Goal: Information Seeking & Learning: Learn about a topic

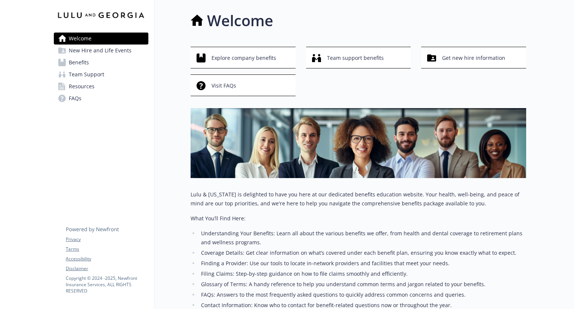
click at [192, 142] on img at bounding box center [359, 143] width 336 height 70
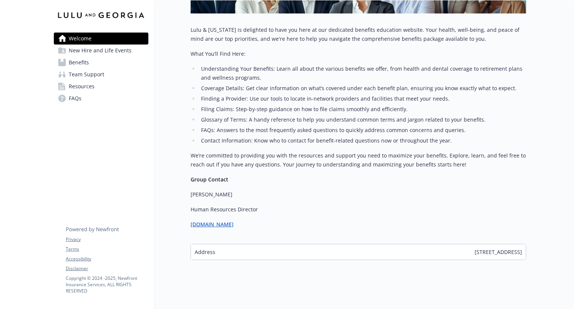
scroll to position [175, 0]
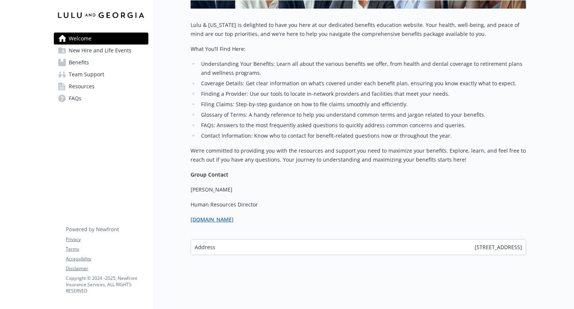
click at [94, 55] on span "New Hire and Life Events" at bounding box center [100, 51] width 63 height 12
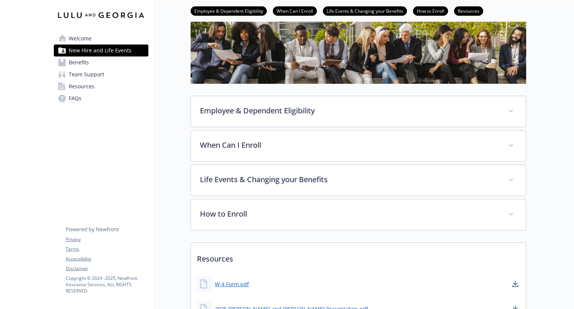
scroll to position [118, 0]
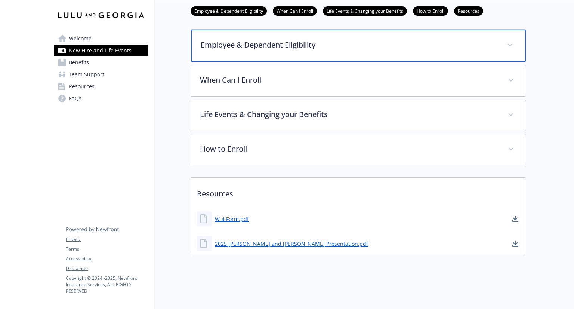
click at [224, 42] on p "Employee & Dependent Eligibility" at bounding box center [350, 44] width 298 height 11
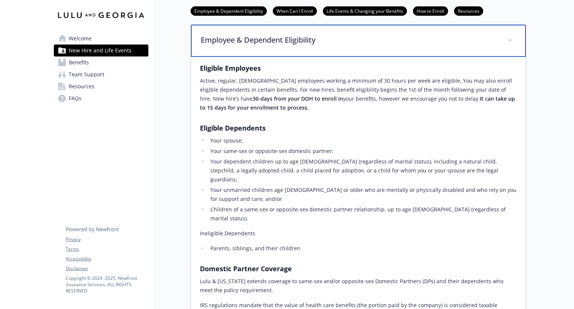
click at [224, 42] on p "Employee & Dependent Eligibility" at bounding box center [350, 39] width 298 height 11
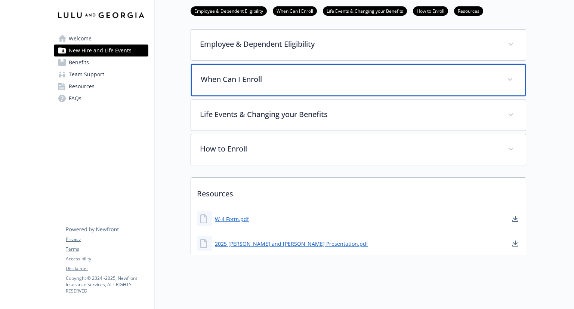
click at [223, 74] on p "When Can I Enroll" at bounding box center [350, 79] width 298 height 11
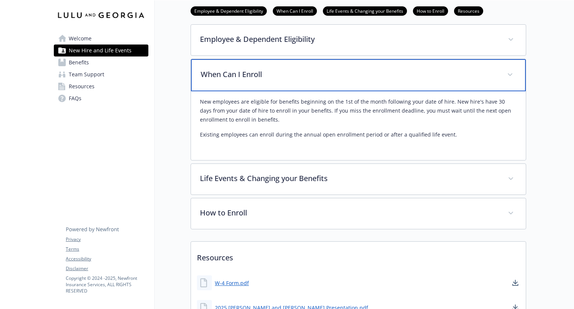
click at [223, 69] on p "When Can I Enroll" at bounding box center [350, 74] width 298 height 11
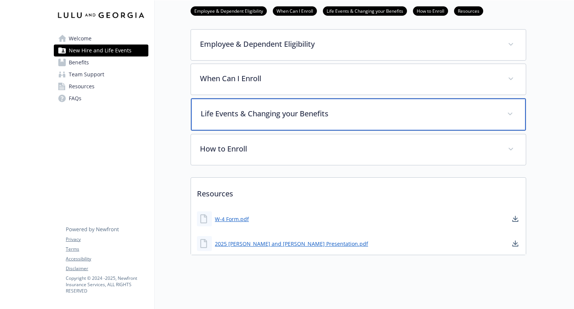
click at [217, 108] on p "Life Events & Changing your Benefits" at bounding box center [350, 113] width 298 height 11
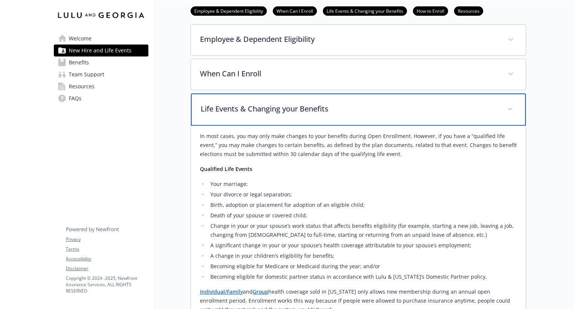
click at [217, 108] on p "Life Events & Changing your Benefits" at bounding box center [350, 108] width 298 height 11
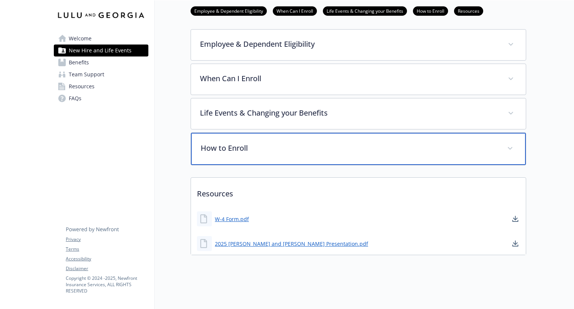
click at [212, 134] on div "How to Enroll" at bounding box center [358, 149] width 335 height 32
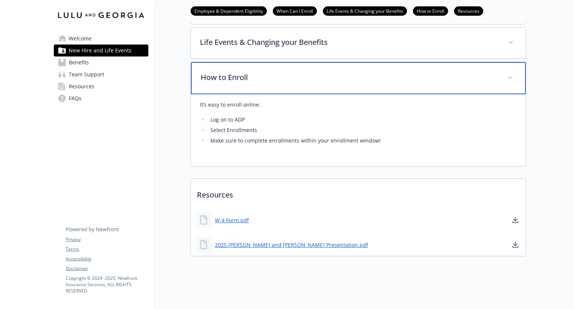
scroll to position [150, 0]
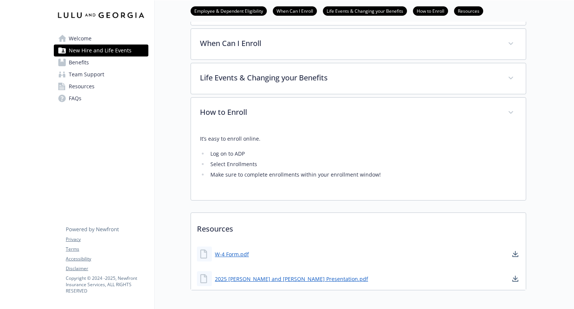
click at [82, 64] on span "Benefits" at bounding box center [79, 62] width 20 height 12
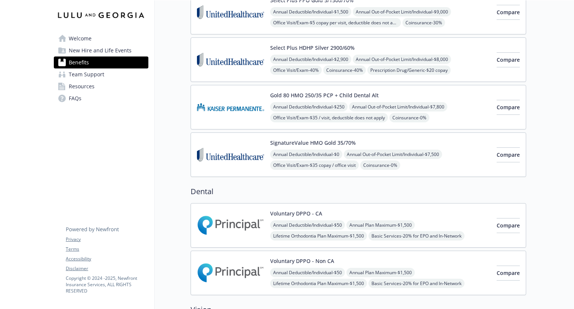
scroll to position [39, 0]
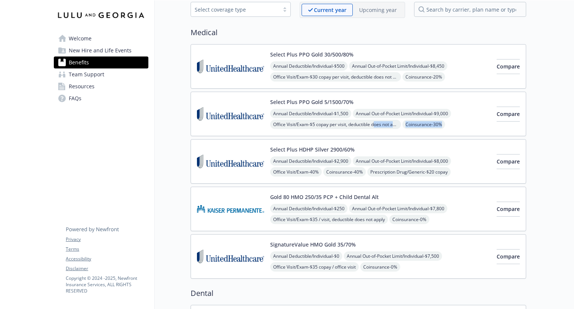
drag, startPoint x: 378, startPoint y: 126, endPoint x: 314, endPoint y: 132, distance: 64.3
click at [314, 132] on div "Select Plus PPO Gold 5/1500/70% Annual Deductible/Individual - $1,500 Annual Ou…" at bounding box center [359, 114] width 336 height 45
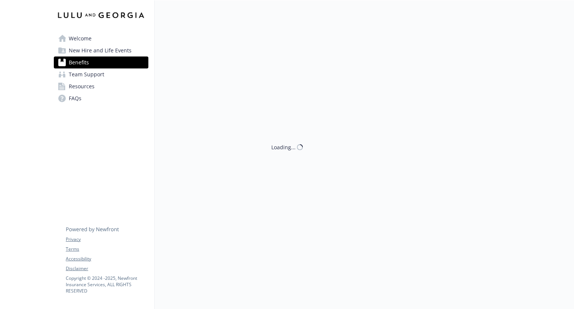
scroll to position [39, 0]
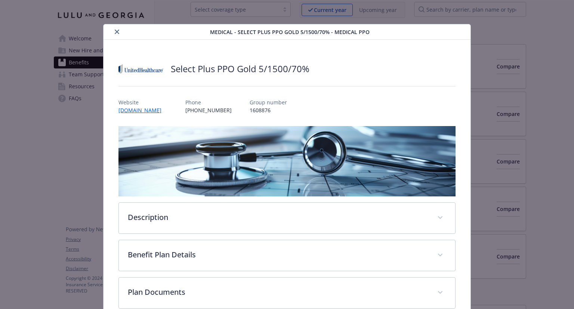
click at [250, 109] on p "1608876" at bounding box center [268, 110] width 37 height 8
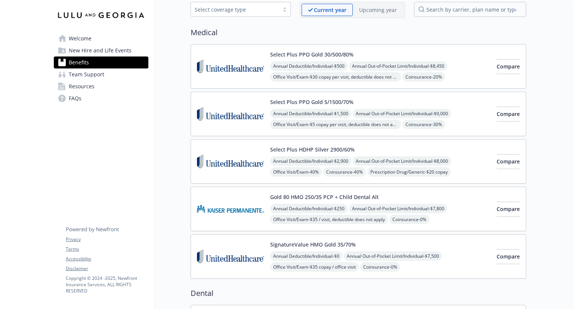
click at [247, 69] on img at bounding box center [230, 66] width 67 height 32
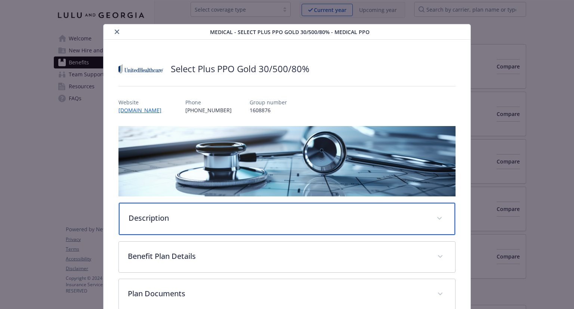
click at [345, 217] on p "Description" at bounding box center [278, 217] width 299 height 11
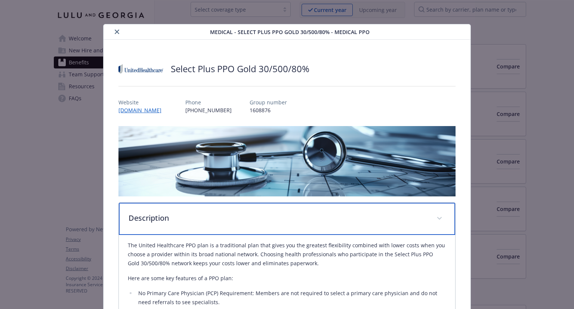
click at [345, 217] on p "Description" at bounding box center [278, 217] width 299 height 11
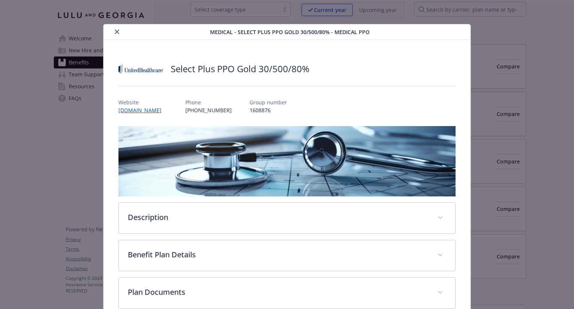
click at [457, 78] on div "Select Plus PPO Gold 30/500/80% Website [DOMAIN_NAME] Phone [PHONE_NUMBER] Grou…" at bounding box center [287, 183] width 367 height 287
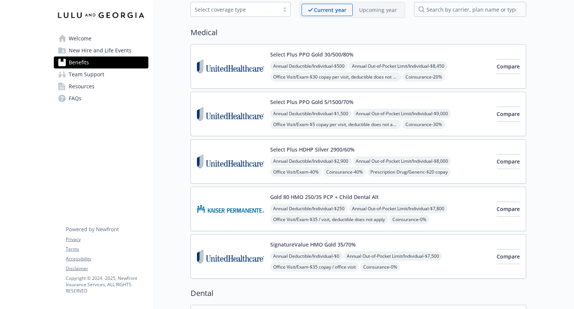
click at [111, 71] on link "Team Support" at bounding box center [101, 74] width 95 height 12
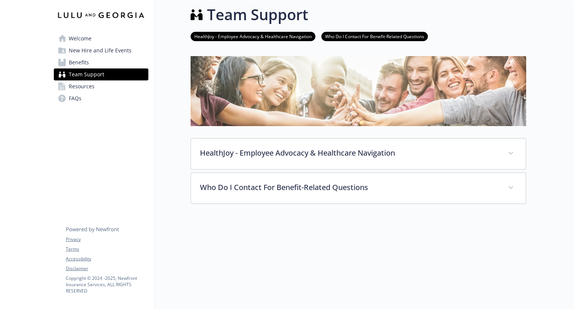
scroll to position [39, 0]
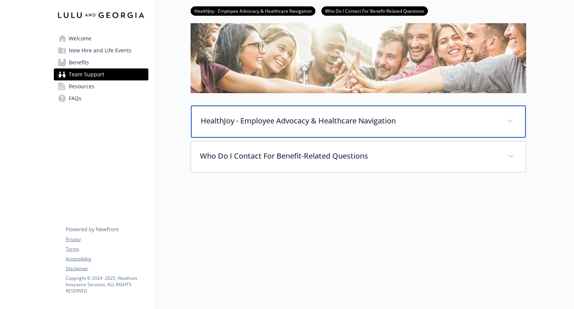
click at [257, 120] on p "HealthJoy - Employee Advocacy & Healthcare Navigation" at bounding box center [350, 120] width 298 height 11
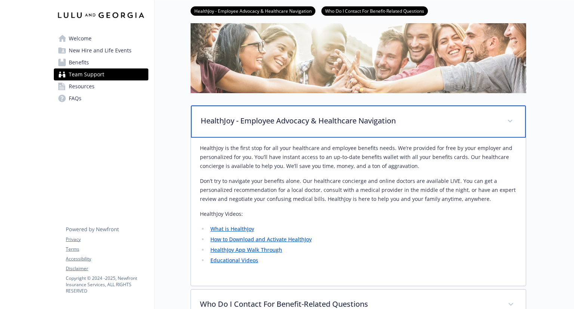
click at [257, 120] on p "HealthJoy - Employee Advocacy & Healthcare Navigation" at bounding box center [350, 120] width 298 height 11
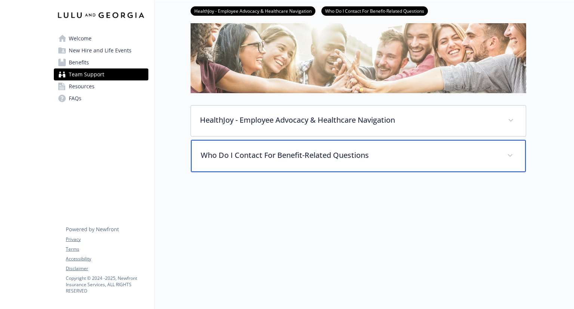
click at [248, 160] on p "Who Do I Contact For Benefit-Related Questions" at bounding box center [350, 155] width 298 height 11
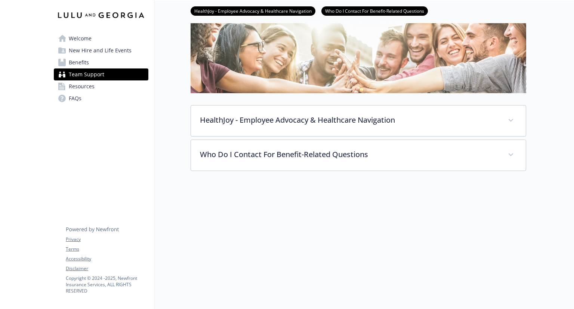
click at [113, 81] on link "Resources" at bounding box center [101, 86] width 95 height 12
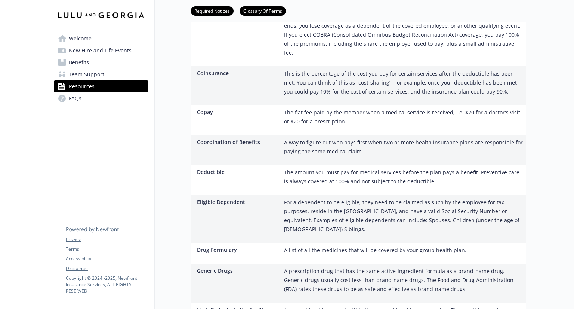
scroll to position [472, 0]
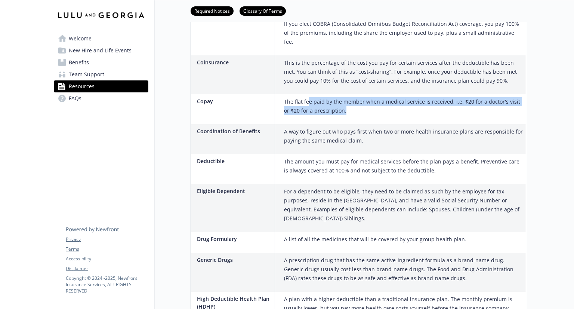
drag, startPoint x: 347, startPoint y: 101, endPoint x: 309, endPoint y: 95, distance: 38.6
click at [309, 97] on p "The flat fee paid by the member when a medical service is received, i.e. $20 fo…" at bounding box center [403, 106] width 239 height 18
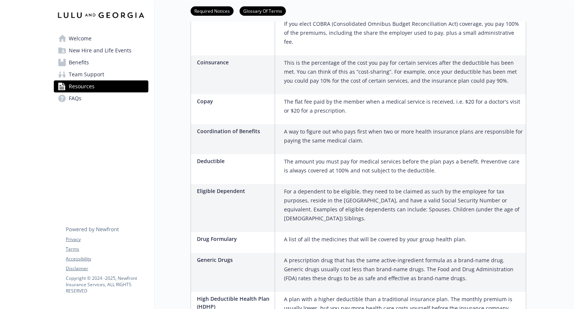
click at [108, 36] on link "Welcome" at bounding box center [101, 39] width 95 height 12
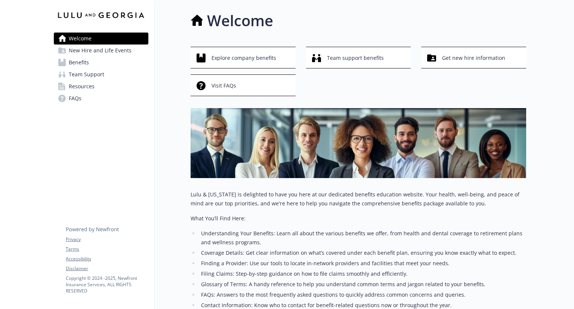
click at [104, 45] on span "New Hire and Life Events" at bounding box center [100, 51] width 63 height 12
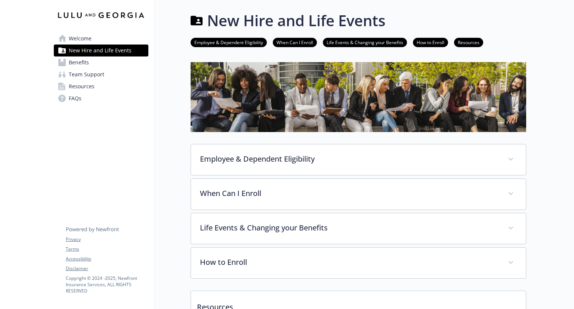
click at [68, 53] on link "New Hire and Life Events" at bounding box center [101, 51] width 95 height 12
click at [66, 59] on link "Benefits" at bounding box center [101, 62] width 95 height 12
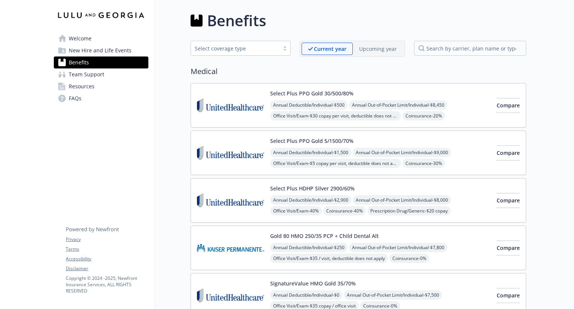
drag, startPoint x: 66, startPoint y: 59, endPoint x: 224, endPoint y: 84, distance: 160.2
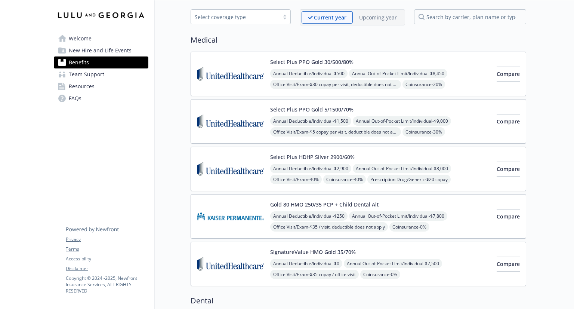
scroll to position [33, 0]
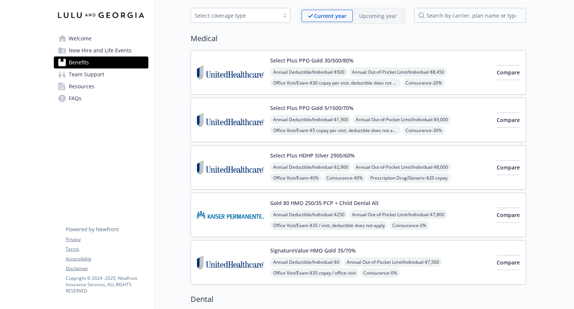
click at [357, 105] on div "Select Plus PPO Gold 5/1500/70% Annual Deductible/Individual - $1,500 Annual Ou…" at bounding box center [380, 120] width 221 height 32
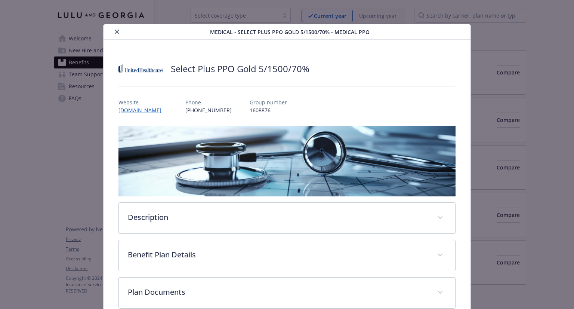
click at [356, 98] on div "Website [DOMAIN_NAME] Phone [PHONE_NUMBER] Group number 1608876" at bounding box center [287, 103] width 337 height 22
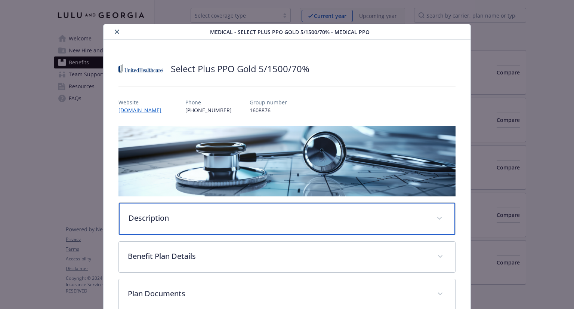
click at [290, 231] on div "Description" at bounding box center [287, 219] width 336 height 32
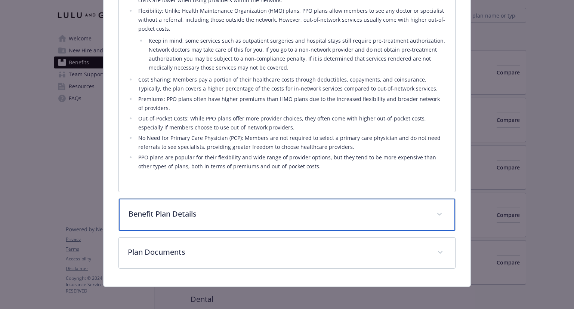
scroll to position [319, 0]
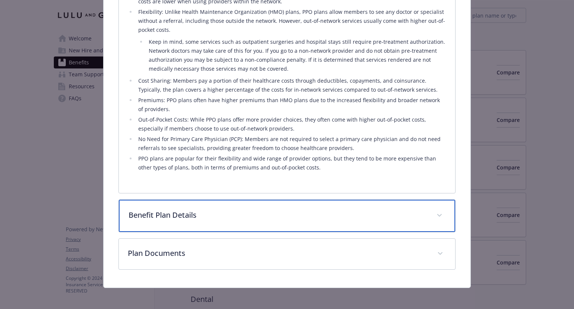
click at [372, 223] on div "Benefit Plan Details" at bounding box center [287, 216] width 336 height 32
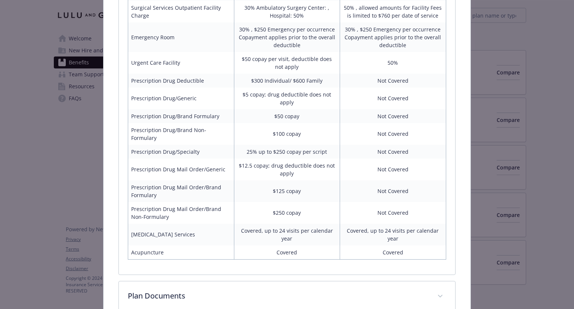
scroll to position [768, 0]
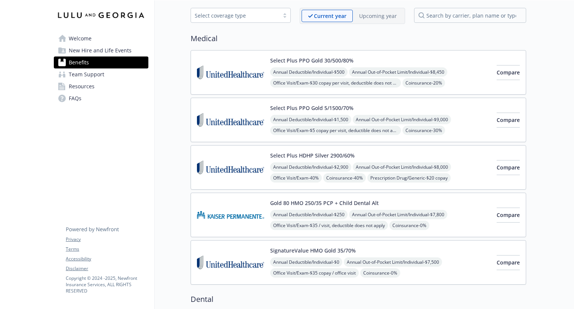
click at [282, 59] on button "Select Plus PPO Gold 30/500/80%" at bounding box center [311, 60] width 83 height 8
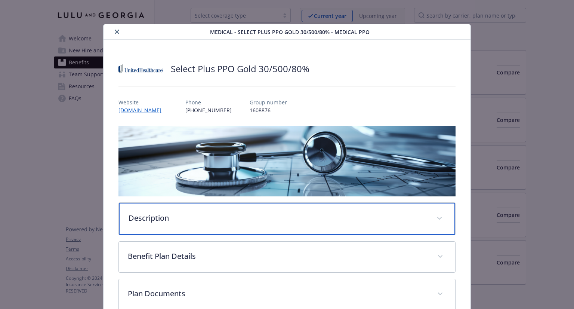
click at [390, 220] on p "Description" at bounding box center [278, 217] width 299 height 11
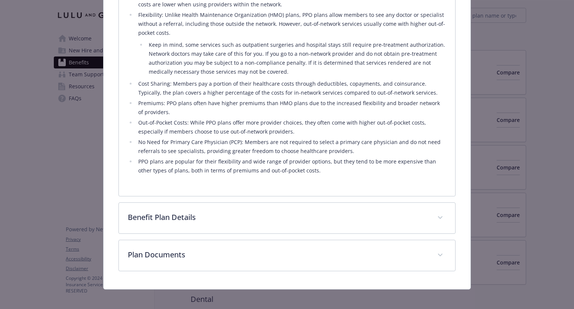
scroll to position [320, 0]
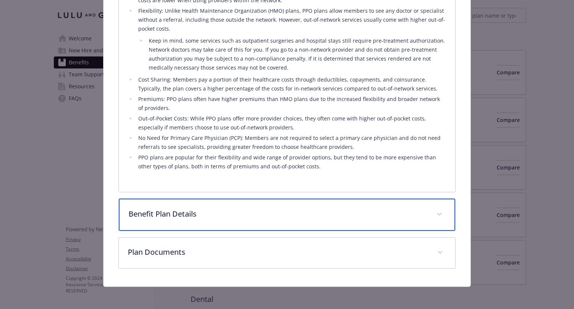
click at [383, 210] on p "Benefit Plan Details" at bounding box center [278, 213] width 299 height 11
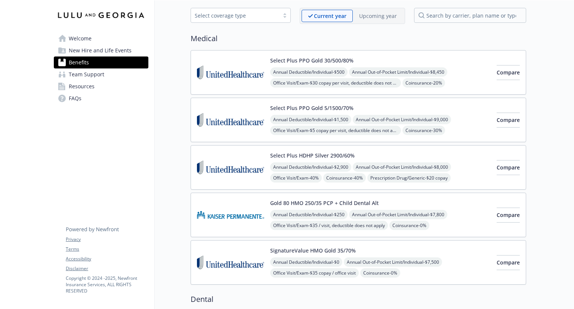
click at [417, 116] on span "Annual Out-of-Pocket Limit/Individual - $9,000" at bounding box center [402, 119] width 98 height 9
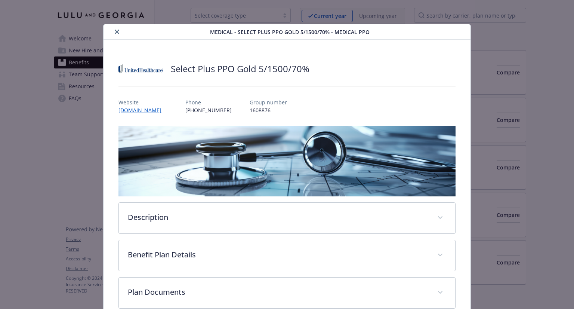
scroll to position [40, 0]
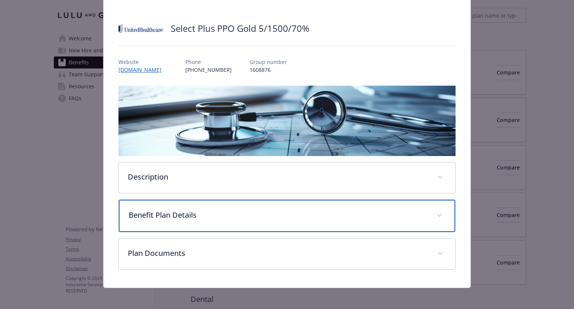
click at [381, 214] on p "Benefit Plan Details" at bounding box center [278, 214] width 299 height 11
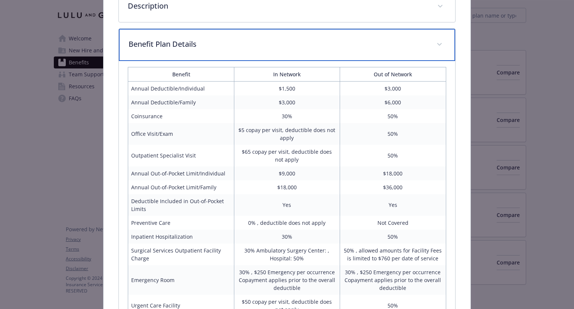
scroll to position [199, 0]
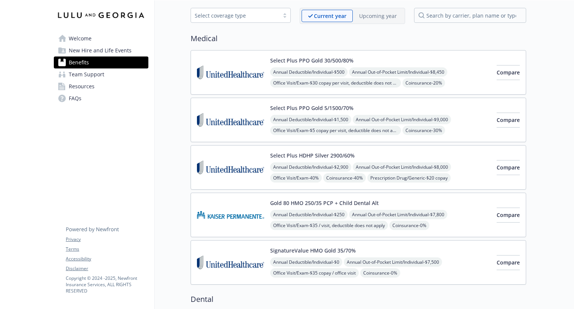
click at [425, 111] on div "Select Plus PPO Gold 5/1500/70% Annual Deductible/Individual - $1,500 Annual Ou…" at bounding box center [380, 120] width 221 height 32
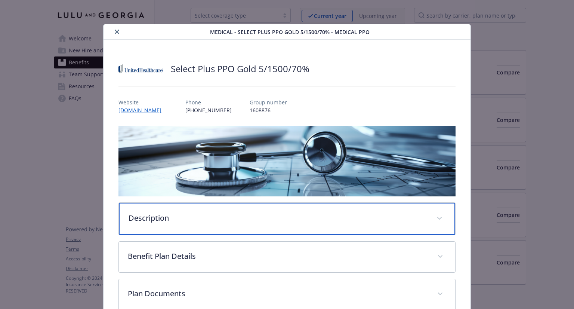
click at [322, 205] on div "Description" at bounding box center [287, 219] width 336 height 32
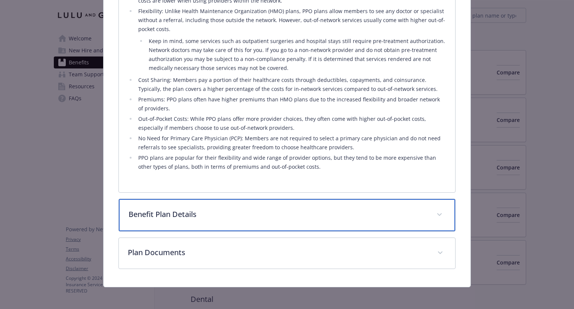
scroll to position [318, 0]
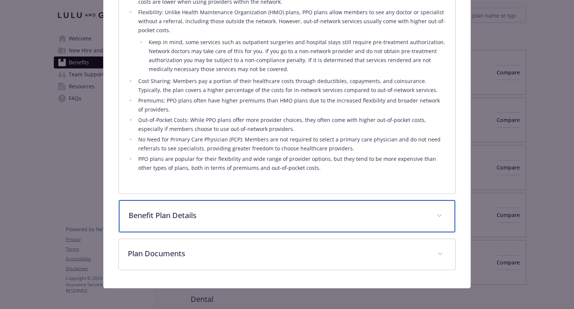
click at [391, 221] on div "Benefit Plan Details" at bounding box center [287, 216] width 336 height 32
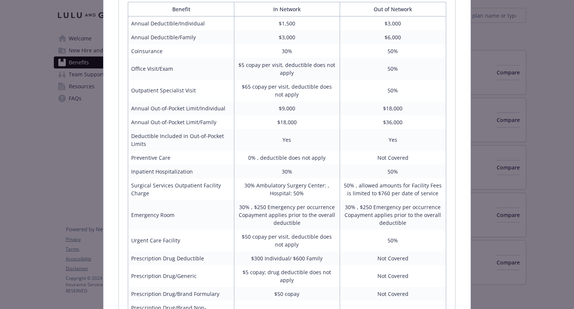
scroll to position [530, 0]
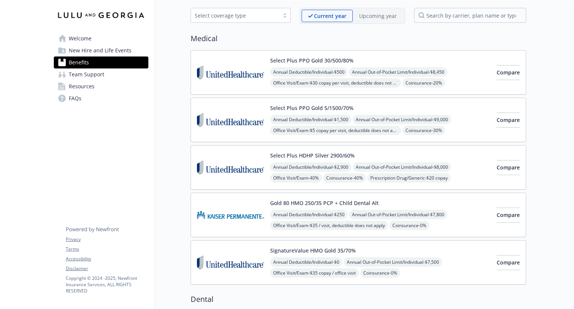
click at [422, 64] on div "Select Plus PPO Gold 30/500/80% Annual Deductible/Individual - $500 Annual Out-…" at bounding box center [380, 72] width 221 height 32
click at [317, 60] on button "Select Plus PPO Gold 30/500/80%" at bounding box center [311, 60] width 83 height 8
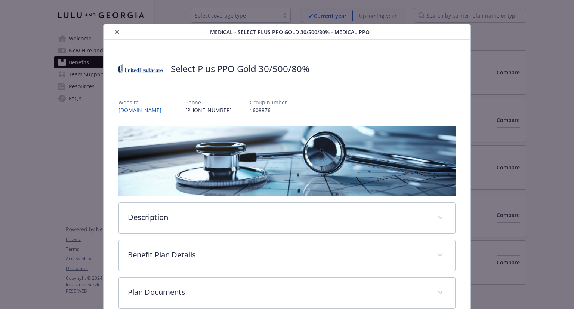
scroll to position [14, 0]
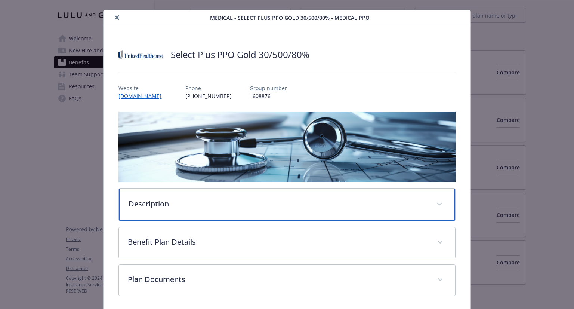
click at [338, 206] on p "Description" at bounding box center [278, 203] width 299 height 11
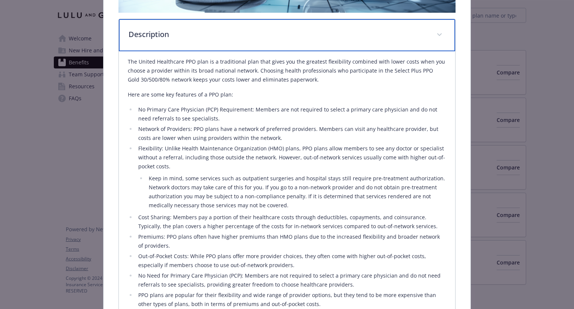
scroll to position [308, 0]
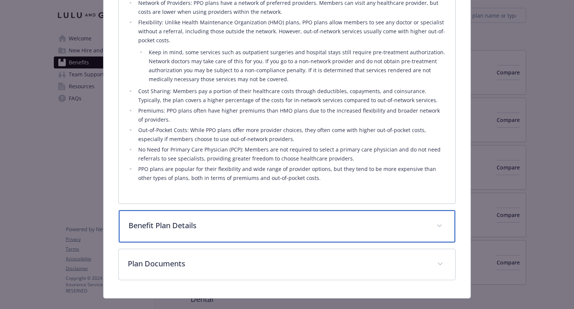
click at [358, 216] on div "Benefit Plan Details" at bounding box center [287, 226] width 336 height 32
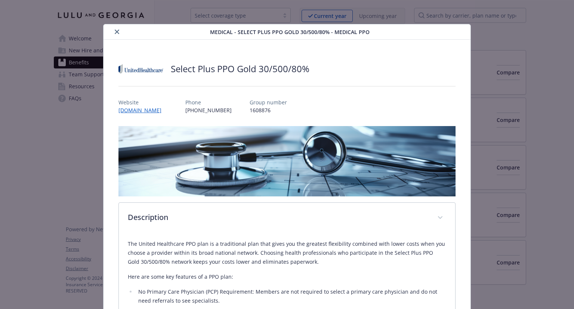
scroll to position [16, 0]
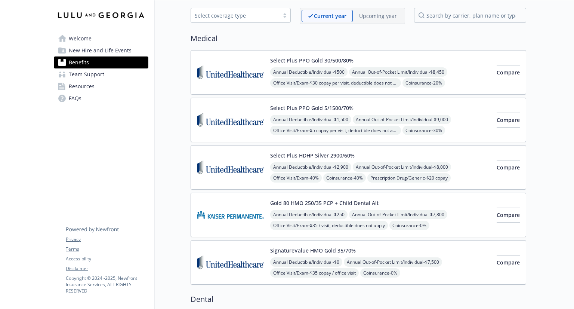
drag, startPoint x: 574, startPoint y: 95, endPoint x: 568, endPoint y: 83, distance: 12.5
click at [568, 83] on div "Skip to main content Welcome New Hire and Life Events Benefits Team Support Res…" at bounding box center [287, 154] width 574 height 309
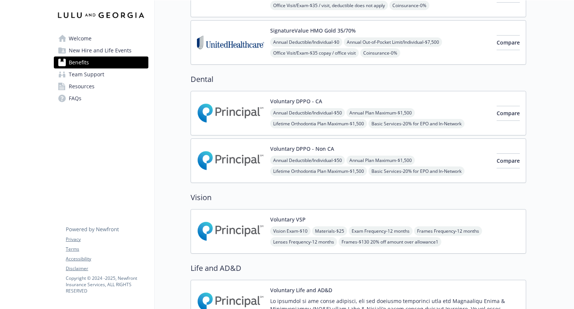
scroll to position [264, 0]
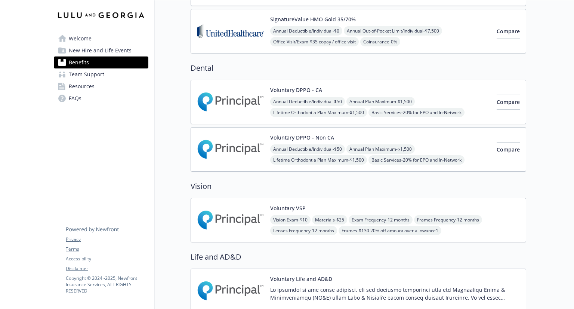
click at [469, 207] on div "Voluntary VSP Vision Exam - $10 Materials - $25 Exam Frequency - 12 months Fram…" at bounding box center [395, 220] width 250 height 32
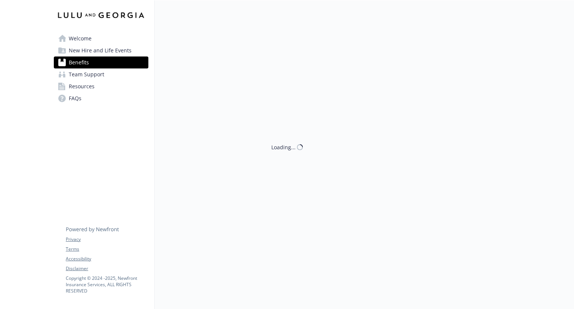
scroll to position [264, 0]
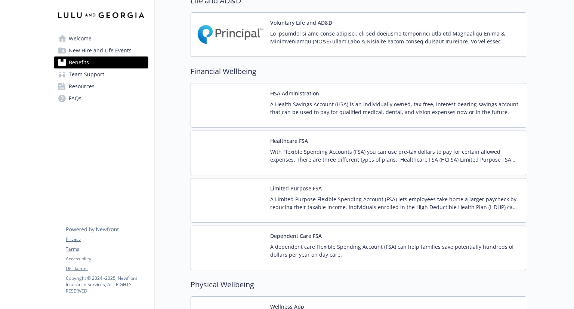
scroll to position [525, 0]
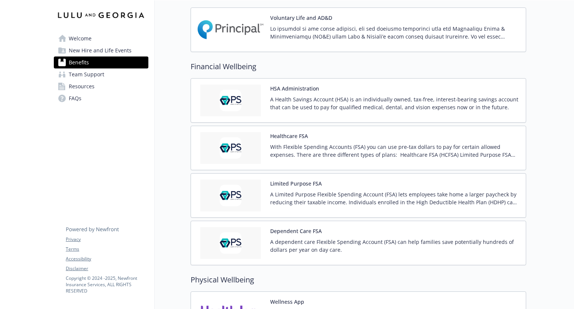
click at [475, 151] on p "With Flexible Spending Accounts (FSA) you can use pre-tax dollars to pay for ce…" at bounding box center [395, 151] width 250 height 16
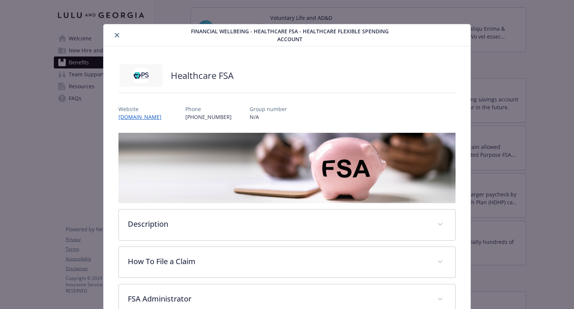
scroll to position [22, 0]
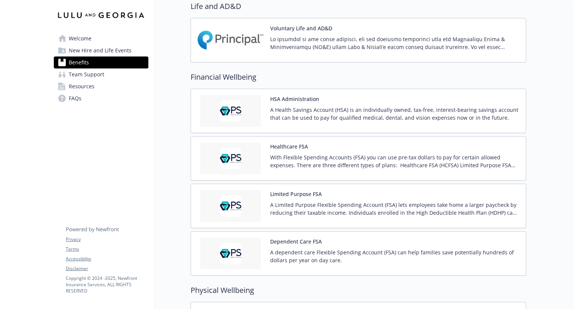
scroll to position [517, 0]
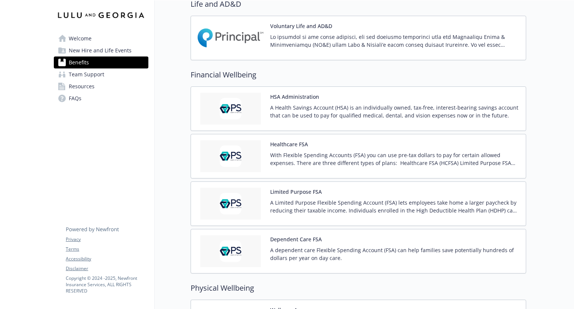
click at [484, 156] on p "With Flexible Spending Accounts (FSA) you can use pre-tax dollars to pay for ce…" at bounding box center [395, 159] width 250 height 16
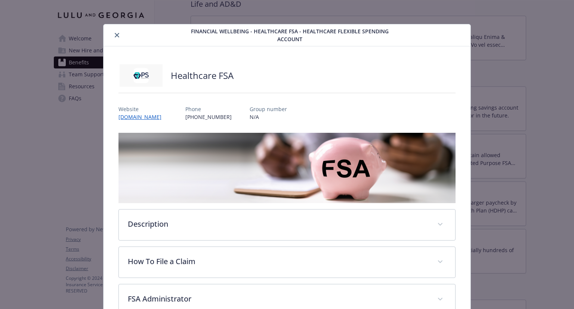
scroll to position [22, 0]
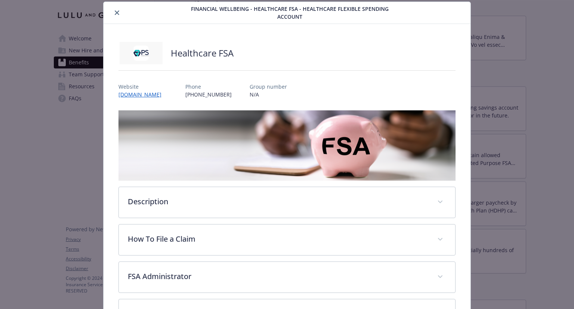
click at [319, 219] on div "Description With Flexible Spending Accounts (FSA) you can use pre-tax dollars t…" at bounding box center [287, 276] width 337 height 332
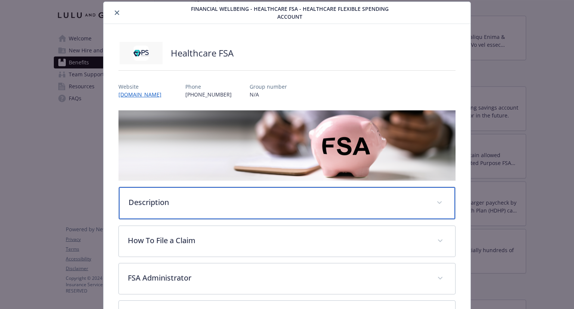
click at [317, 203] on p "Description" at bounding box center [278, 202] width 299 height 11
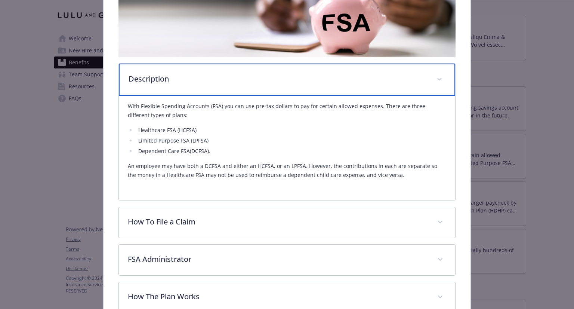
scroll to position [147, 0]
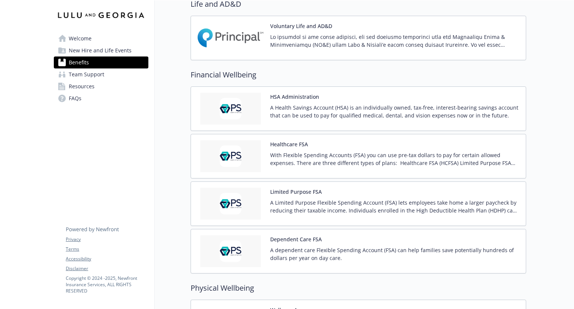
click at [401, 214] on div "A Limited Purpose Flexible Spending Account (FSA) lets employees take home a la…" at bounding box center [395, 209] width 250 height 21
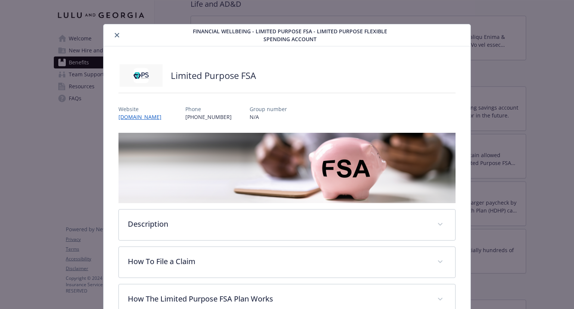
scroll to position [22, 0]
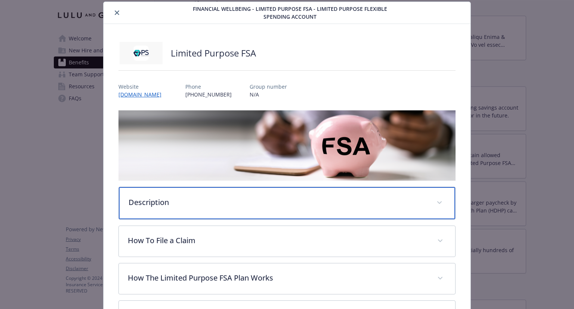
click at [394, 199] on p "Description" at bounding box center [278, 202] width 299 height 11
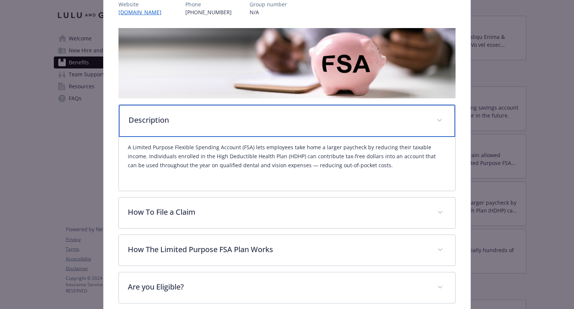
scroll to position [131, 0]
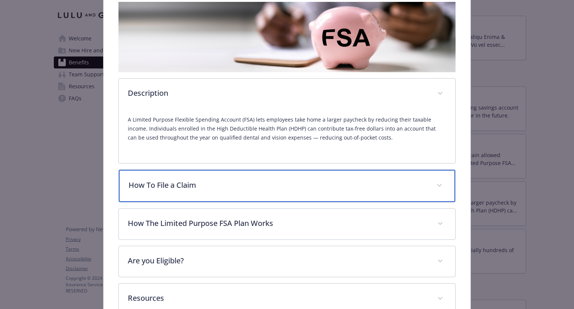
click at [347, 183] on p "How To File a Claim" at bounding box center [278, 185] width 299 height 11
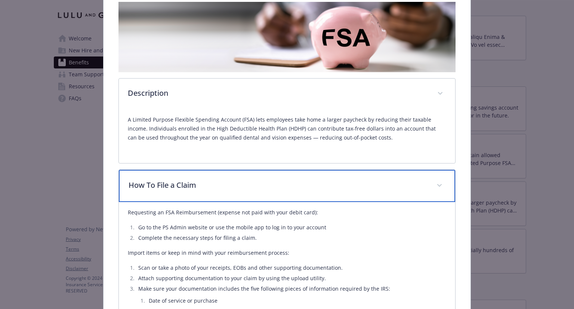
click at [347, 183] on p "How To File a Claim" at bounding box center [278, 185] width 299 height 11
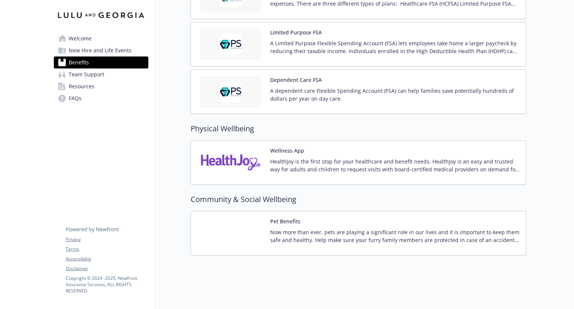
scroll to position [680, 0]
click at [411, 165] on p "HealthJoy is the first stop for your healthcare and benefit needs. HealthJoy is…" at bounding box center [395, 165] width 250 height 16
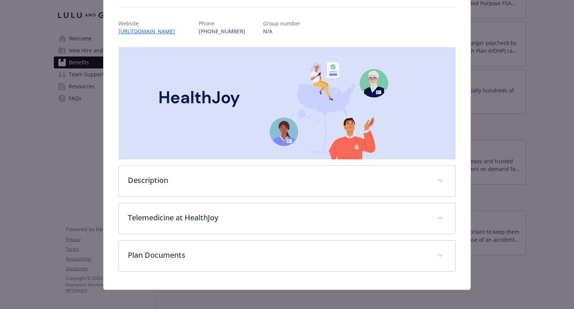
scroll to position [82, 0]
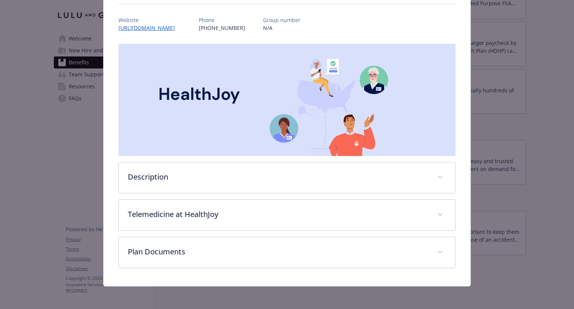
click at [387, 159] on div "Description HealthJoy is the first stop for your healthcare and benefit needs. …" at bounding box center [287, 156] width 337 height 224
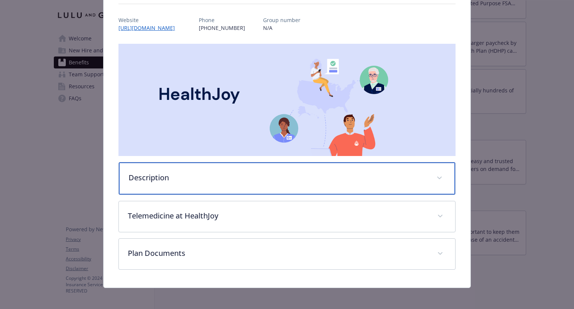
click at [375, 173] on p "Description" at bounding box center [278, 177] width 299 height 11
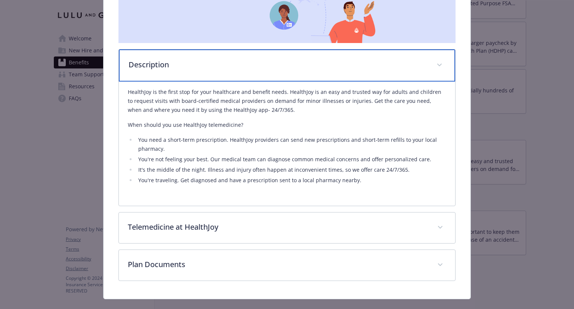
scroll to position [196, 0]
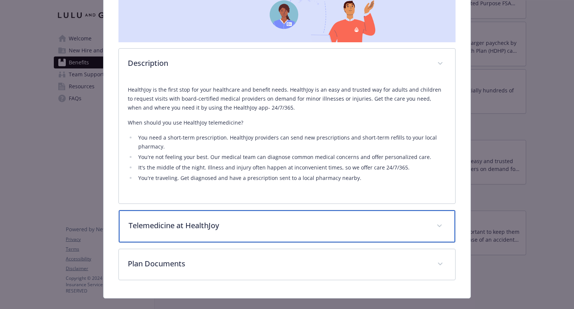
click at [298, 220] on p "Telemedicine at HealthJoy" at bounding box center [278, 225] width 299 height 11
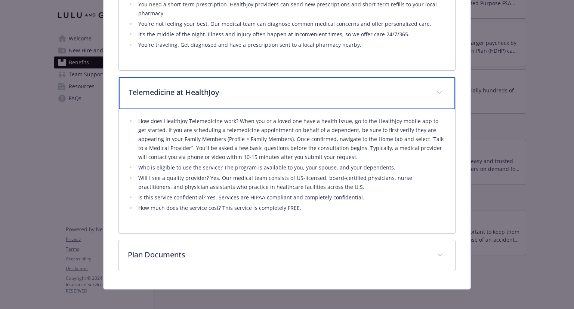
scroll to position [331, 0]
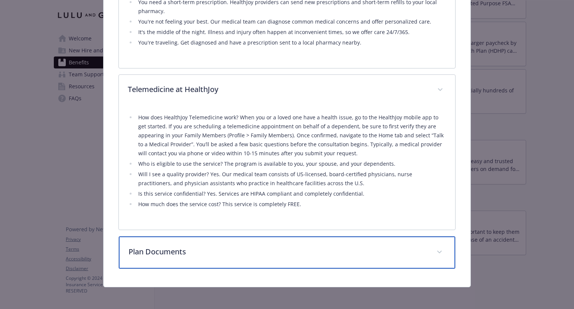
click at [331, 238] on div "Plan Documents" at bounding box center [287, 252] width 336 height 32
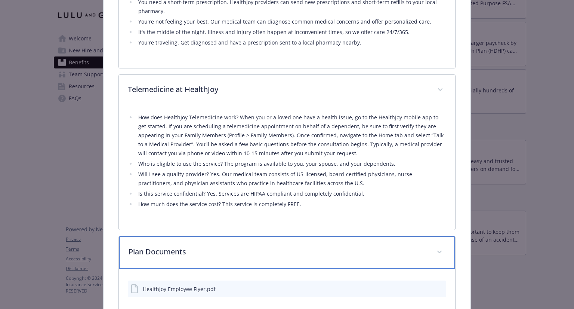
scroll to position [375, 0]
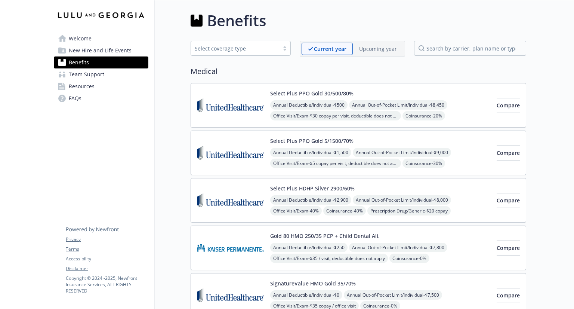
click at [114, 70] on link "Team Support" at bounding box center [101, 74] width 95 height 12
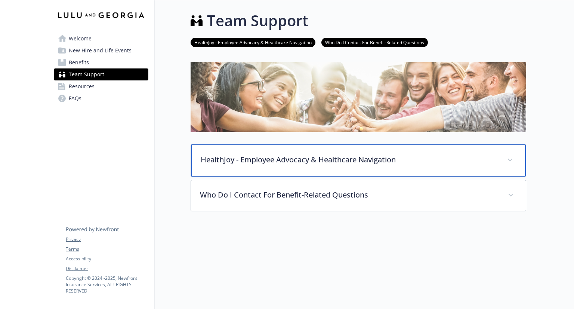
click at [200, 152] on div "HealthJoy - Employee Advocacy & Healthcare Navigation" at bounding box center [358, 160] width 335 height 32
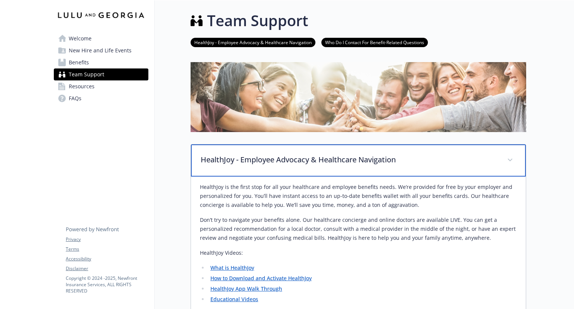
click at [200, 152] on div "HealthJoy - Employee Advocacy & Healthcare Navigation" at bounding box center [358, 160] width 335 height 32
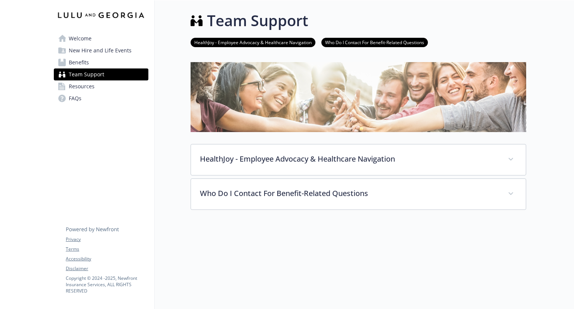
click at [80, 90] on span "Resources" at bounding box center [82, 86] width 26 height 12
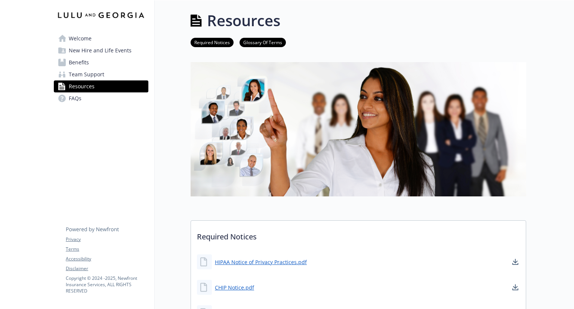
click at [89, 104] on div "Welcome New Hire and Life Events Benefits Team Support Resources FAQs Privacy T…" at bounding box center [101, 59] width 107 height 119
click at [90, 99] on link "FAQs" at bounding box center [101, 98] width 95 height 12
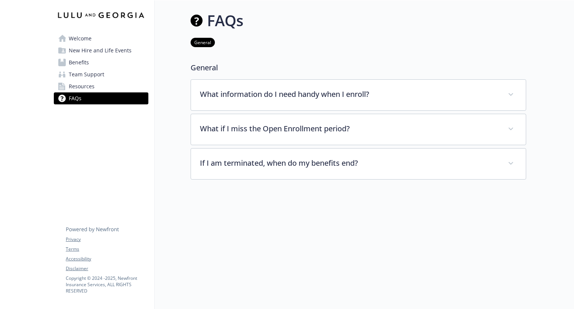
click at [88, 39] on span "Welcome" at bounding box center [80, 39] width 23 height 12
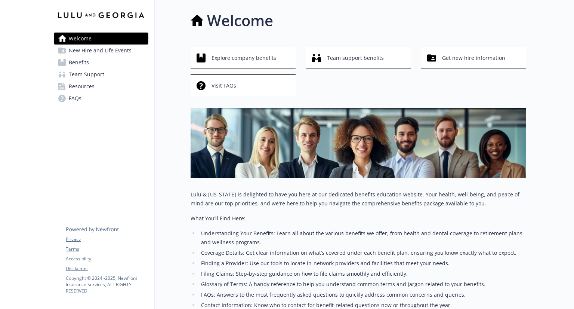
click at [108, 88] on link "Resources" at bounding box center [101, 86] width 95 height 12
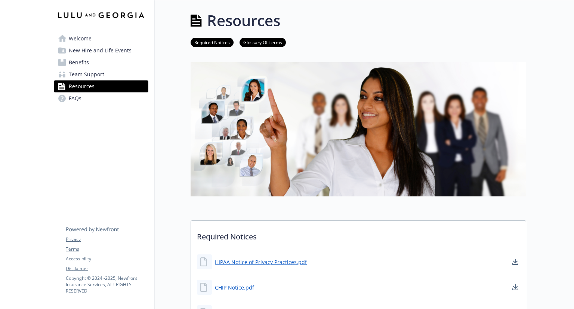
click at [103, 94] on link "FAQs" at bounding box center [101, 98] width 95 height 12
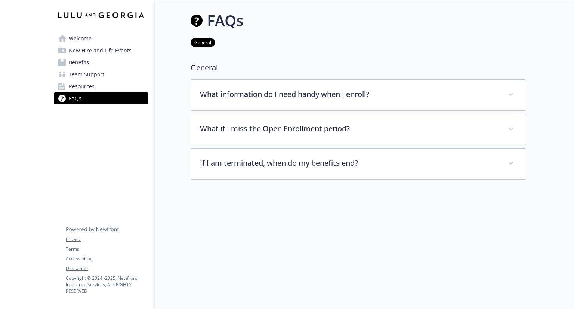
click at [103, 94] on link "FAQs" at bounding box center [101, 98] width 95 height 12
